Goal: Task Accomplishment & Management: Use online tool/utility

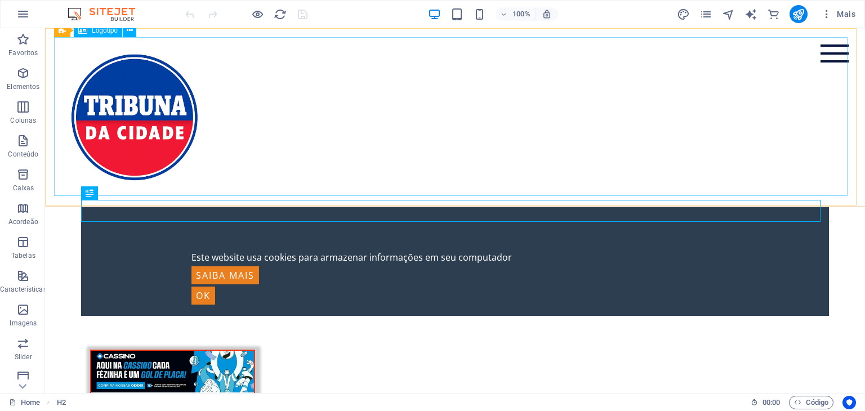
scroll to position [1068, 0]
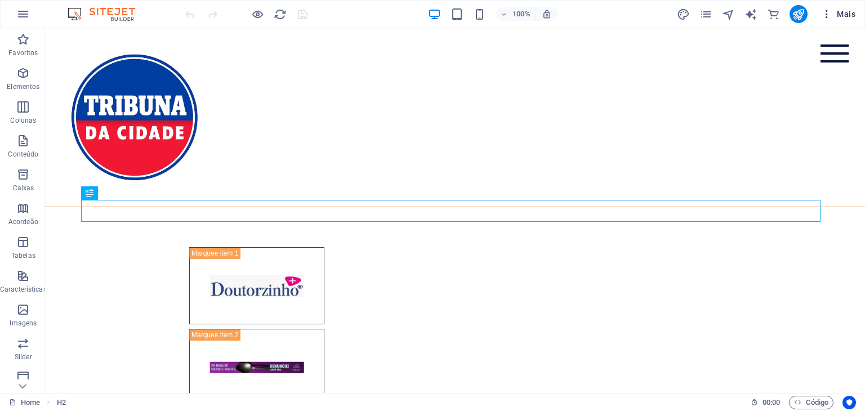
click at [828, 14] on icon "button" at bounding box center [826, 13] width 11 height 11
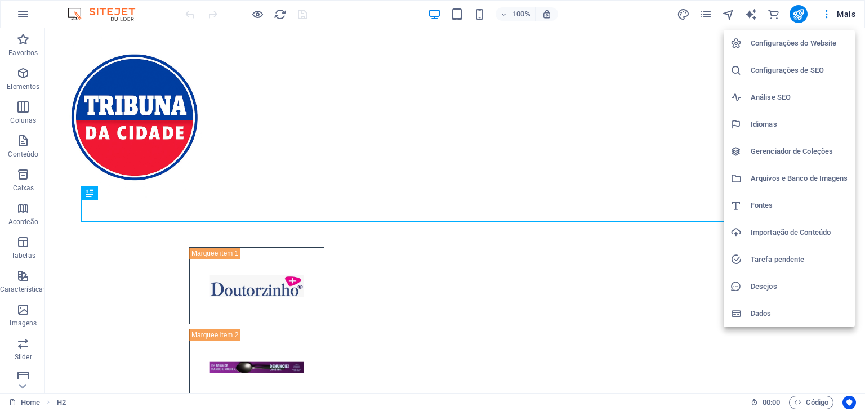
click at [599, 139] on div at bounding box center [432, 205] width 865 height 411
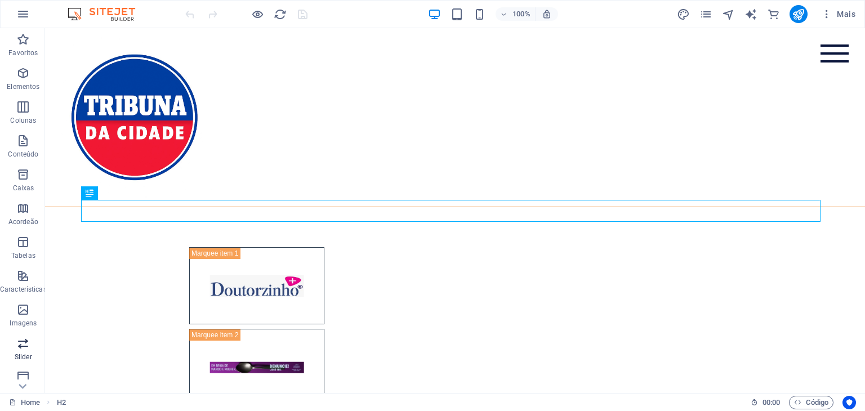
click at [34, 346] on span "Slider" at bounding box center [23, 350] width 47 height 27
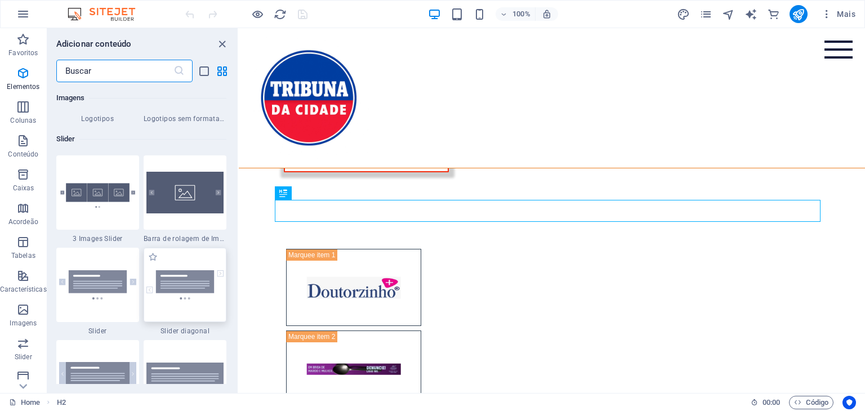
scroll to position [6383, 0]
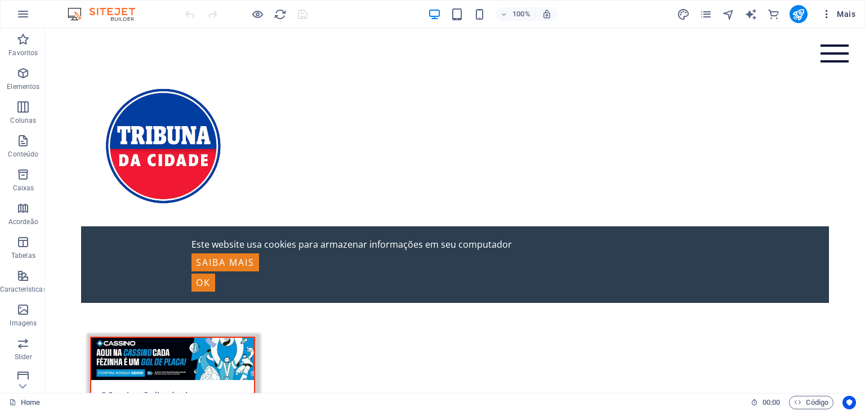
click at [826, 17] on icon "button" at bounding box center [826, 13] width 11 height 11
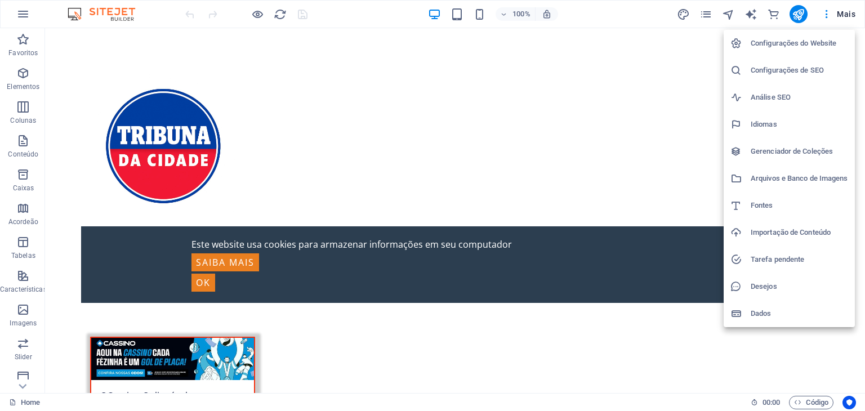
click at [760, 230] on h6 "Importação de Conteúdo" at bounding box center [799, 233] width 97 height 14
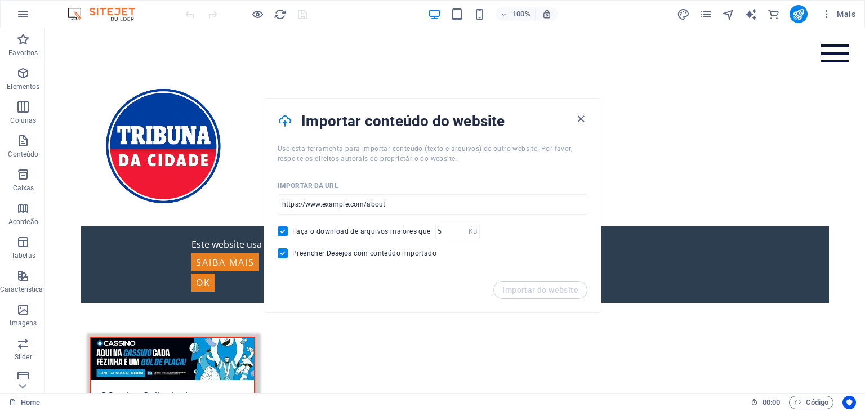
click at [573, 116] on h4 "Importar conteúdo do website" at bounding box center [437, 121] width 273 height 18
click at [820, 12] on button "Mais" at bounding box center [837, 14] width 43 height 18
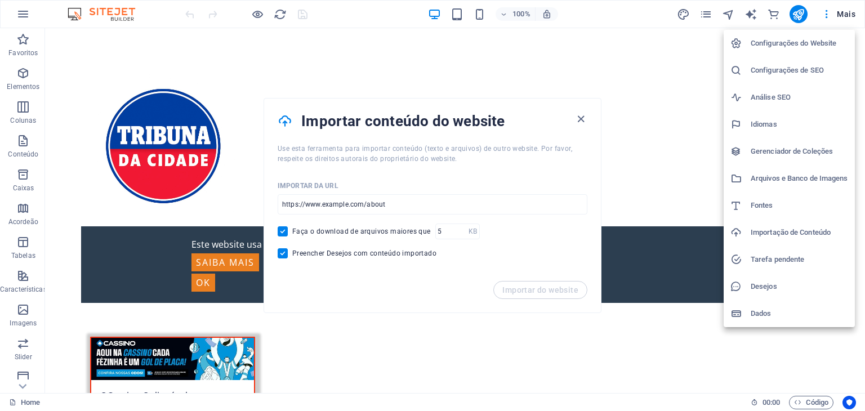
drag, startPoint x: 860, startPoint y: 69, endPoint x: 843, endPoint y: 155, distance: 87.8
click at [843, 155] on div "Configurações do Website Configurações de SEO Análise SEO Idiomas Gerenciador d…" at bounding box center [432, 209] width 865 height 404
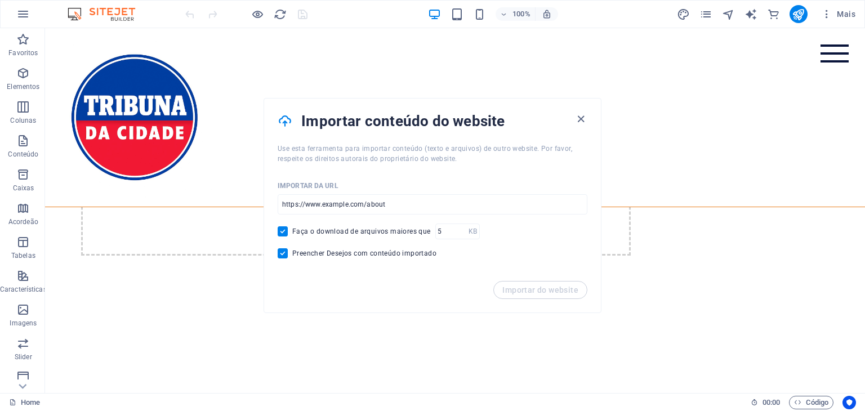
scroll to position [2505, 0]
click at [23, 381] on icon at bounding box center [23, 386] width 16 height 16
click at [23, 381] on div "Favoritos Elementos Colunas Conteúdo Caixas Acordeão Tabelas Características Im…" at bounding box center [22, 210] width 45 height 365
click at [23, 381] on p "e-Commerce" at bounding box center [23, 384] width 39 height 9
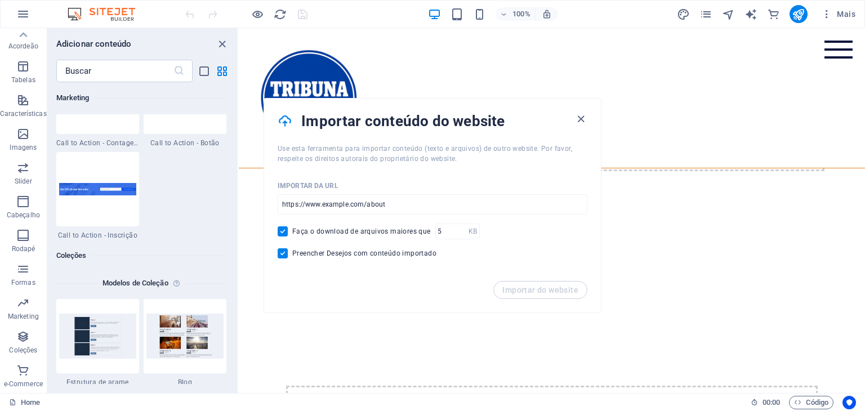
scroll to position [10851, 0]
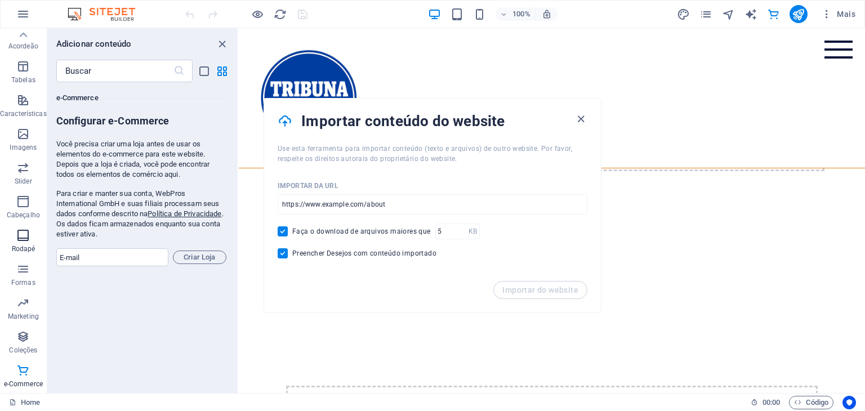
click at [20, 231] on icon "button" at bounding box center [23, 236] width 14 height 14
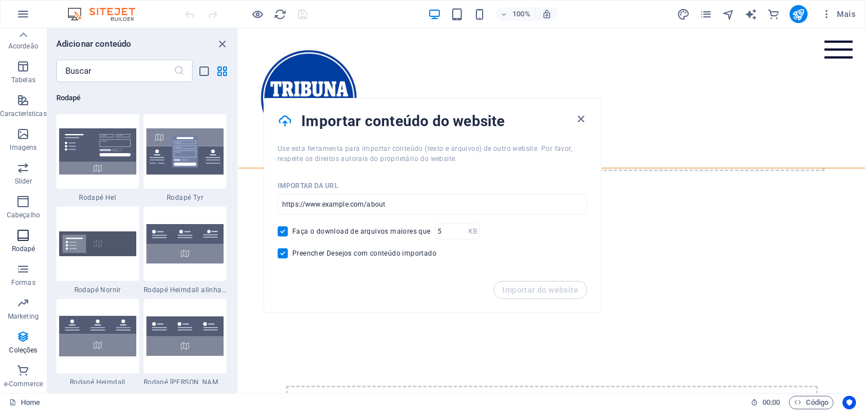
scroll to position [7455, 0]
click at [29, 32] on icon at bounding box center [23, 35] width 16 height 16
click at [29, 33] on icon "button" at bounding box center [23, 40] width 14 height 14
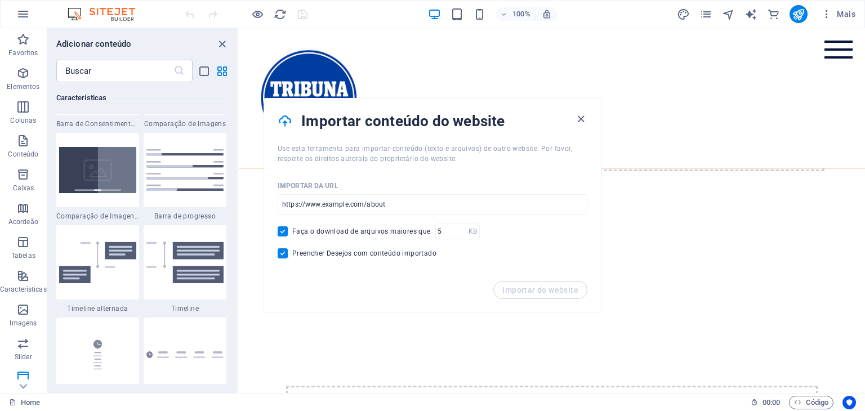
click at [29, 33] on icon "button" at bounding box center [23, 40] width 14 height 14
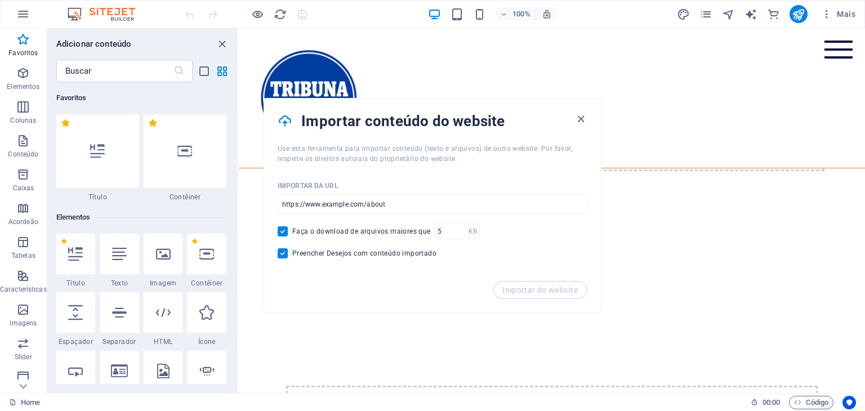
scroll to position [1, 0]
click at [29, 33] on icon "button" at bounding box center [23, 40] width 14 height 14
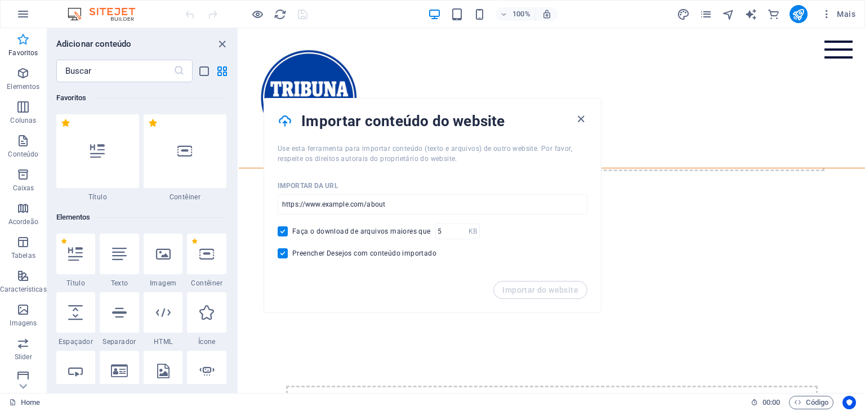
click at [29, 33] on icon "button" at bounding box center [23, 40] width 14 height 14
click at [95, 66] on input "text" at bounding box center [114, 71] width 117 height 23
click at [95, 70] on input "text" at bounding box center [114, 71] width 117 height 23
click at [17, 13] on icon "button" at bounding box center [23, 14] width 14 height 14
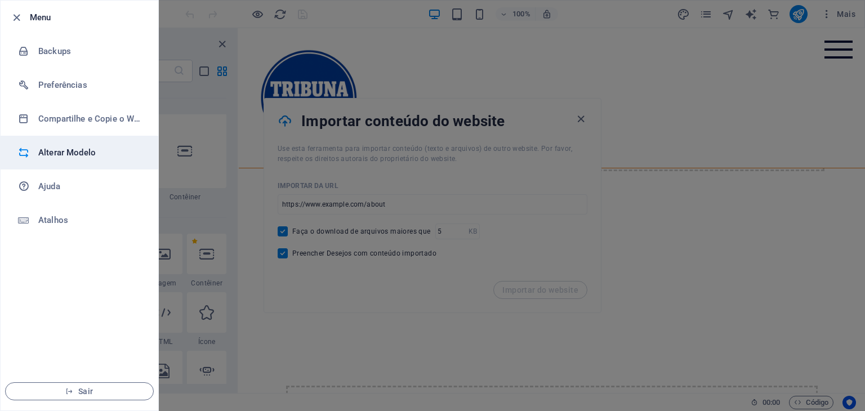
click at [73, 154] on h6 "Alterar Modelo" at bounding box center [90, 153] width 104 height 14
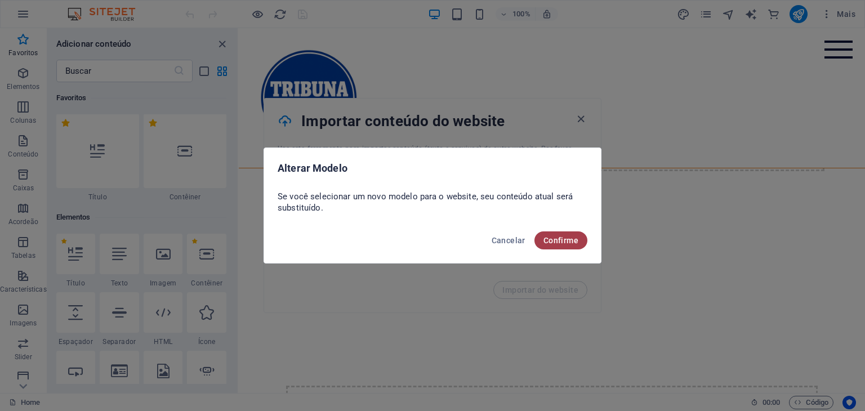
click at [561, 243] on span "Confirme" at bounding box center [560, 240] width 35 height 9
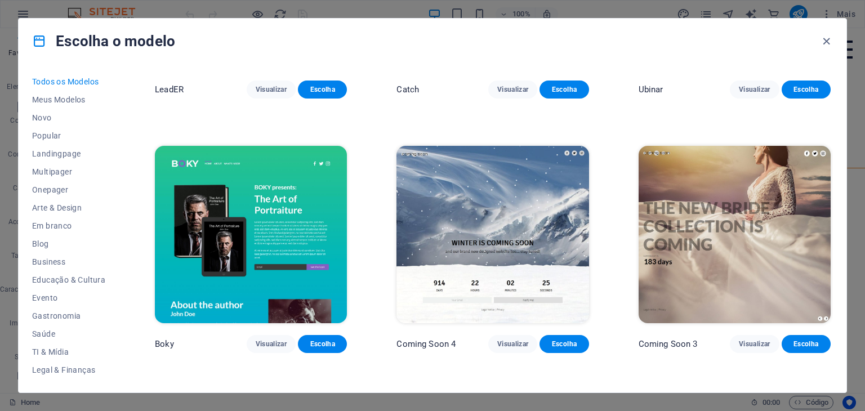
scroll to position [14593, 0]
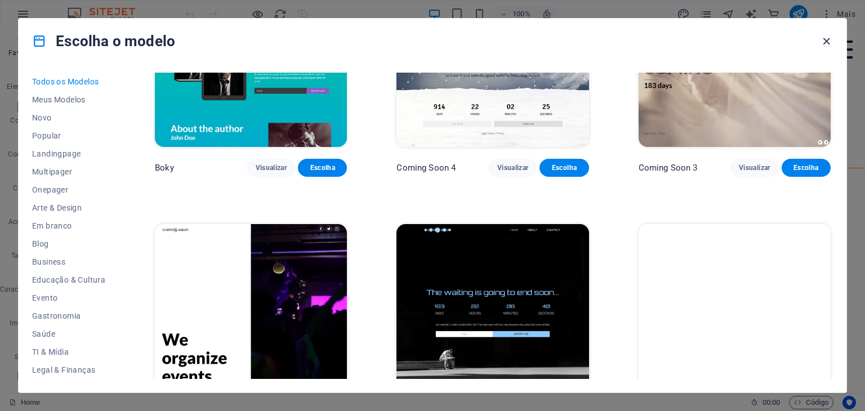
click at [823, 43] on icon "button" at bounding box center [826, 41] width 13 height 13
